Goal: Task Accomplishment & Management: Complete application form

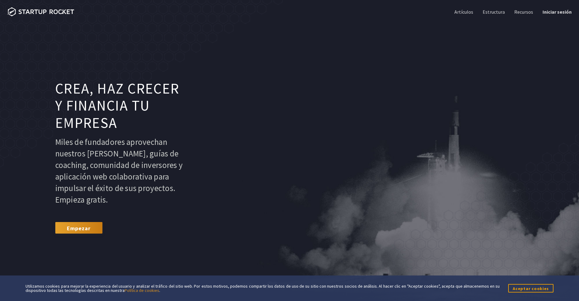
scroll to position [30, 0]
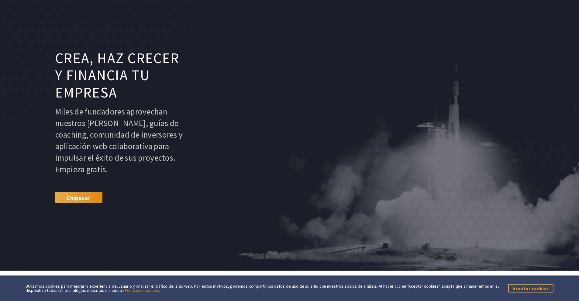
click at [93, 196] on link "Empezar" at bounding box center [78, 198] width 47 height 12
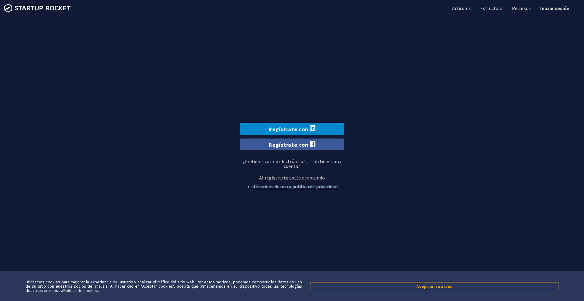
click at [291, 129] on font "Regístrate con" at bounding box center [288, 129] width 40 height 7
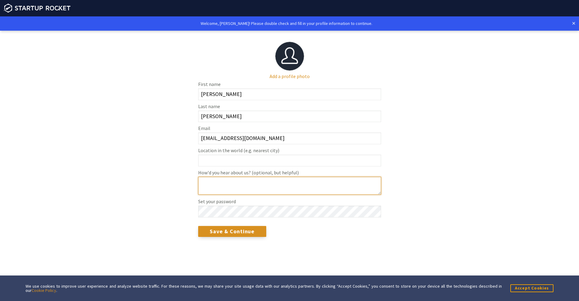
click at [239, 188] on textarea "How'd you hear about us? (optional, but helpful)" at bounding box center [289, 186] width 183 height 18
type textarea "26"
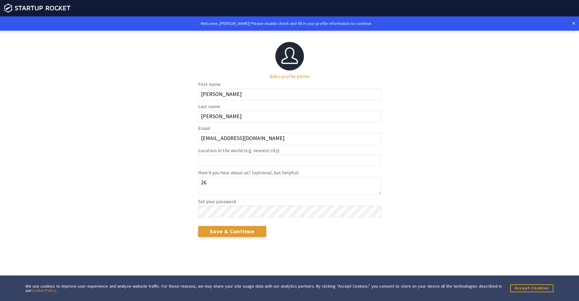
click at [218, 230] on input "Save & Continue" at bounding box center [232, 231] width 68 height 11
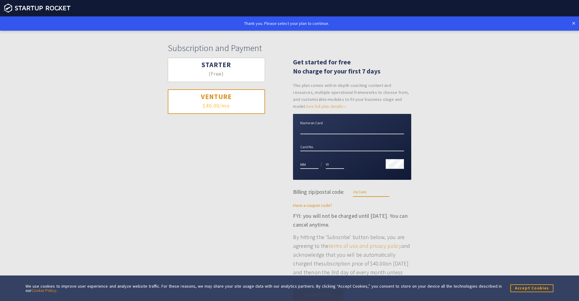
click at [315, 131] on input "Name on Card" at bounding box center [352, 130] width 104 height 10
click at [231, 72] on button "Starter (Free)" at bounding box center [216, 70] width 97 height 25
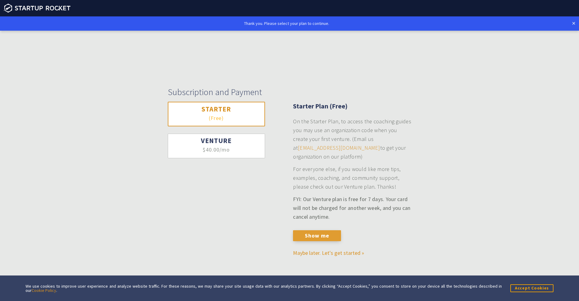
click at [318, 238] on button "Show me" at bounding box center [317, 235] width 48 height 11
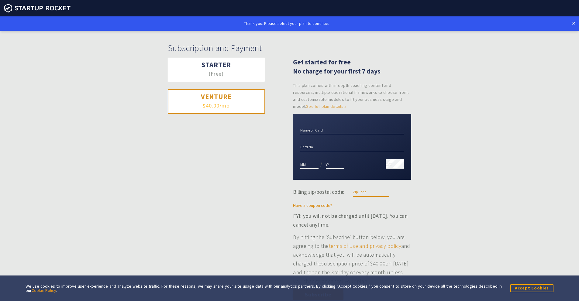
drag, startPoint x: 222, startPoint y: 65, endPoint x: 281, endPoint y: 93, distance: 65.7
click at [224, 65] on h3 "Starter" at bounding box center [216, 64] width 74 height 9
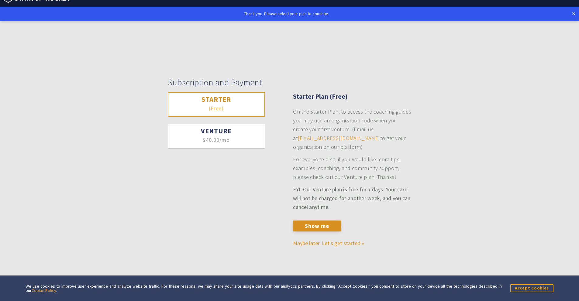
scroll to position [15, 0]
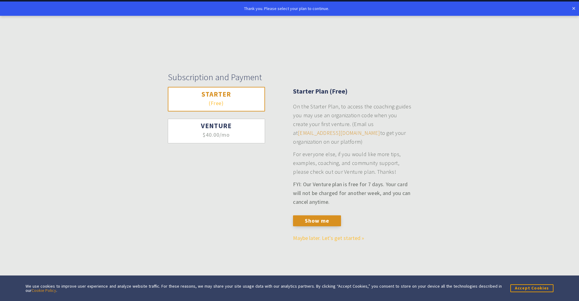
drag, startPoint x: 332, startPoint y: 240, endPoint x: 366, endPoint y: 240, distance: 33.7
click at [332, 240] on link "Maybe later. Let's get started »" at bounding box center [328, 238] width 71 height 7
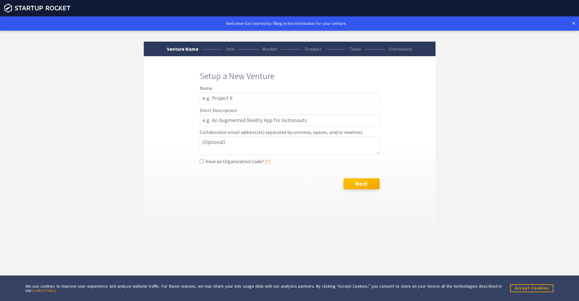
click at [353, 182] on button "Next" at bounding box center [361, 183] width 36 height 11
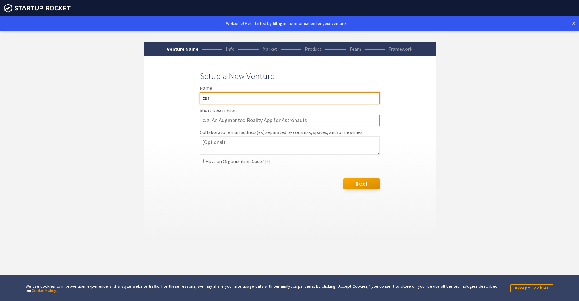
type input "car"
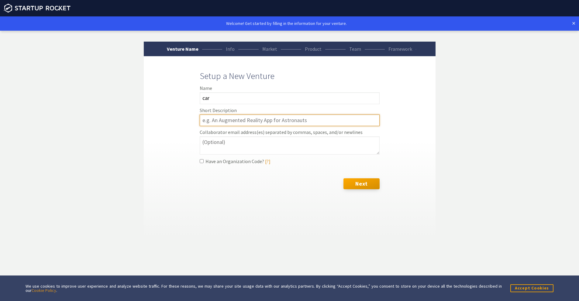
click at [249, 120] on input "text" at bounding box center [290, 121] width 180 height 12
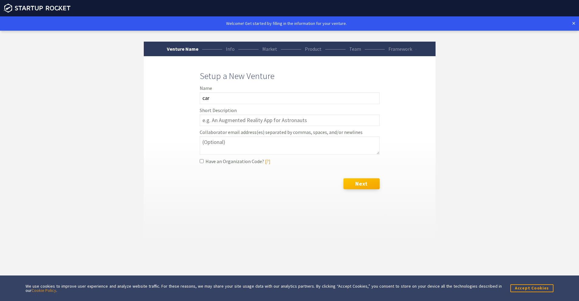
click at [361, 185] on button "Next" at bounding box center [361, 183] width 36 height 11
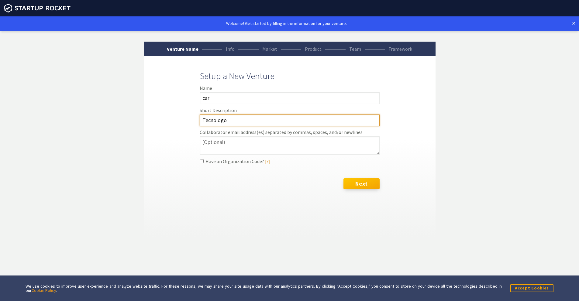
type input "Tecnologo"
click at [363, 185] on button "Next" at bounding box center [361, 183] width 36 height 11
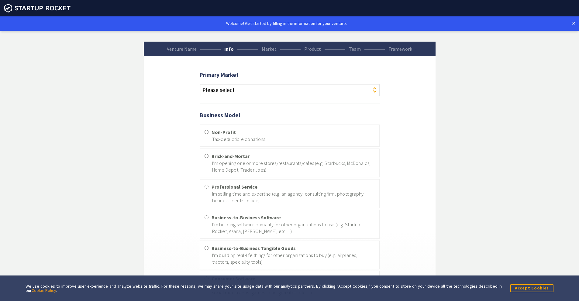
click at [282, 95] on select "Please select Agriculture Art Automotive Beauty Blockchains Clean Technology Co…" at bounding box center [290, 90] width 180 height 12
click at [200, 84] on select "Please select Agriculture Art Automotive Beauty Blockchains Clean Technology Co…" at bounding box center [290, 90] width 180 height 12
click at [256, 91] on select "Please select Agriculture Art Automotive Beauty Blockchains Clean Technology Co…" at bounding box center [290, 90] width 180 height 12
select select "20"
click at [200, 84] on select "Please select Agriculture Art Automotive Beauty Blockchains Clean Technology Co…" at bounding box center [290, 90] width 180 height 12
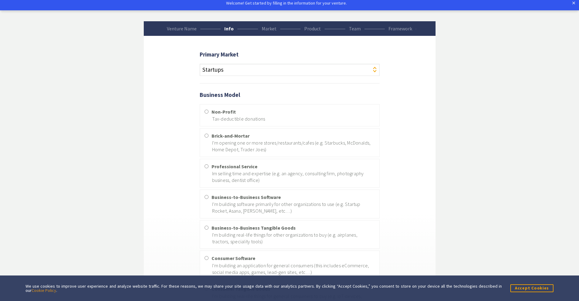
scroll to position [30, 0]
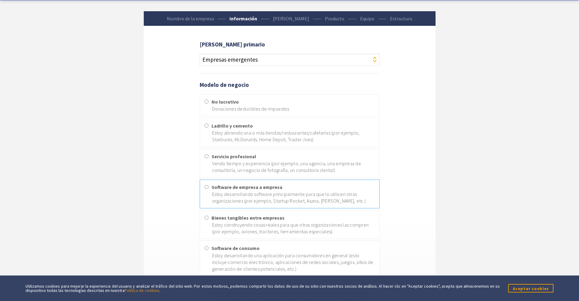
drag, startPoint x: 240, startPoint y: 197, endPoint x: 245, endPoint y: 196, distance: 4.6
click at [243, 196] on font "Estoy desarrollando software principalmente para que lo utilicen otras organiza…" at bounding box center [288, 197] width 153 height 13
click at [207, 187] on input "Software de empresa a empresa Estoy desarrollando software principalmente para …" at bounding box center [207, 187] width 4 height 4
radio input "true"
click at [207, 158] on input "Servicio profesional Vendo tiempo y experiencia (por ejemplo, una agencia, una …" at bounding box center [207, 156] width 4 height 4
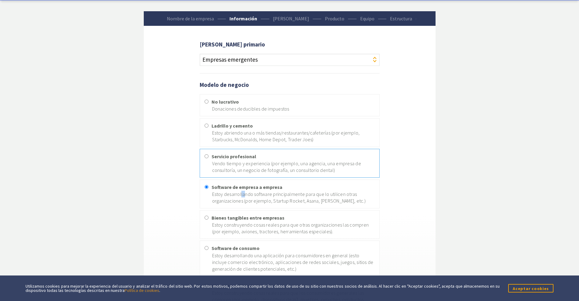
radio input "true"
click at [235, 194] on font "Estoy desarrollando software principalmente para que lo utilicen otras organiza…" at bounding box center [288, 197] width 153 height 13
click at [208, 189] on input "Software de empresa a empresa Estoy desarrollando software principalmente para …" at bounding box center [207, 187] width 4 height 4
radio input "true"
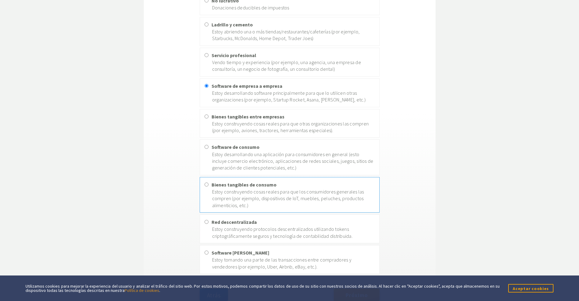
scroll to position [146, 0]
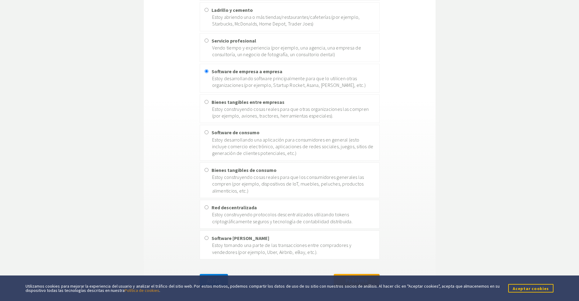
drag, startPoint x: 527, startPoint y: 289, endPoint x: 530, endPoint y: 281, distance: 7.7
click at [527, 289] on font "Aceptar cookies" at bounding box center [531, 288] width 36 height 5
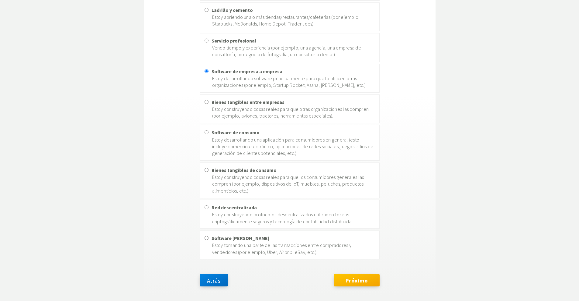
click at [363, 282] on font "Próximo" at bounding box center [357, 280] width 22 height 7
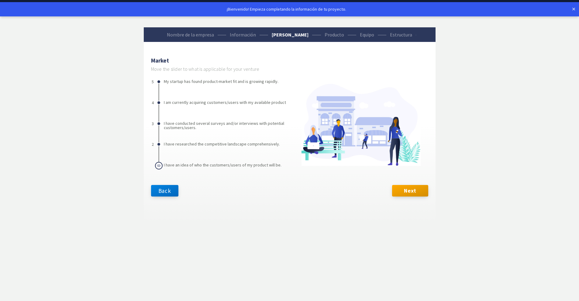
scroll to position [0, 0]
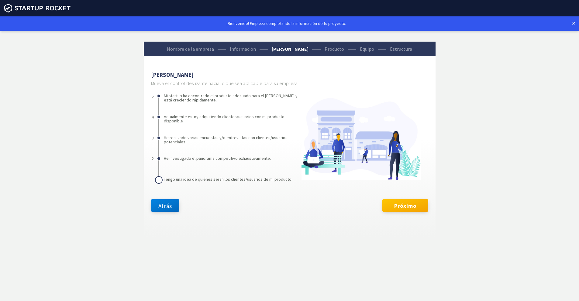
click at [400, 208] on font "Próximo" at bounding box center [405, 205] width 22 height 7
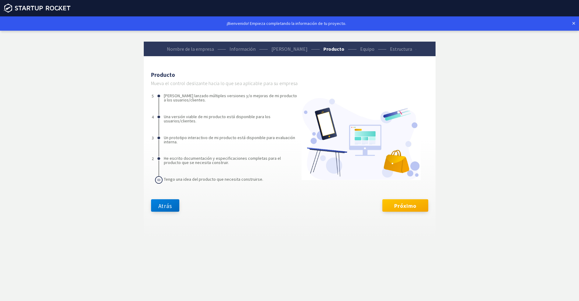
click at [410, 205] on font "Próximo" at bounding box center [405, 205] width 22 height 7
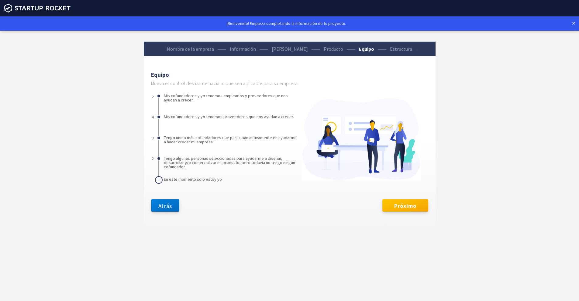
click at [411, 202] on font "Próximo" at bounding box center [405, 205] width 22 height 7
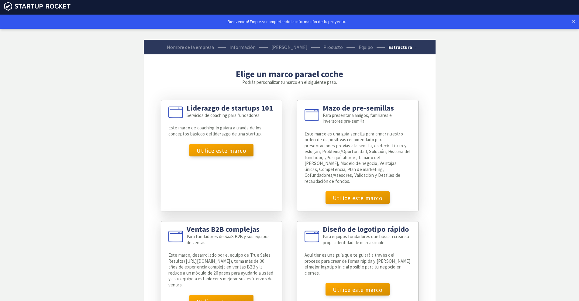
scroll to position [30, 0]
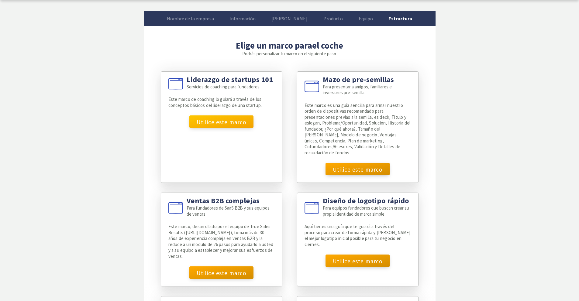
drag, startPoint x: 194, startPoint y: 126, endPoint x: 257, endPoint y: 136, distance: 64.3
click at [265, 141] on div "Liderazgo de startups 101 Servicios de coaching para fundadores Este marco de c…" at bounding box center [222, 127] width 122 height 112
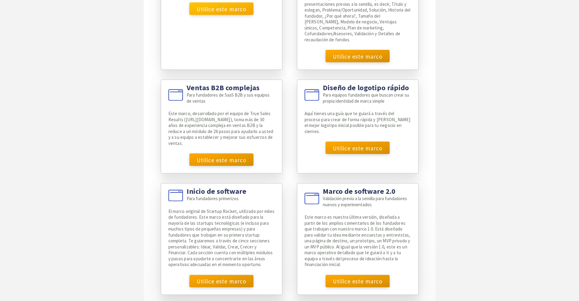
scroll to position [152, 0]
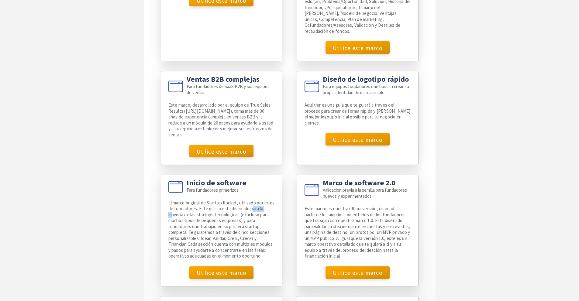
drag, startPoint x: 175, startPoint y: 206, endPoint x: 264, endPoint y: 205, distance: 88.8
click at [264, 205] on font "El marco original de Startup Rocket, utilizado por miles de fundadores. Este ma…" at bounding box center [221, 229] width 106 height 59
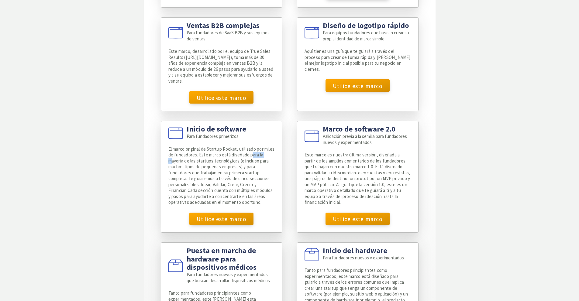
scroll to position [213, 0]
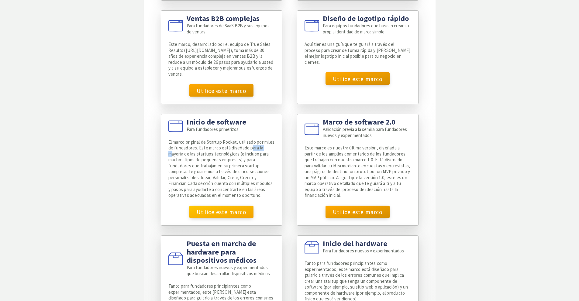
click at [224, 208] on font "Utilice este marco" at bounding box center [222, 211] width 50 height 7
